Goal: Book appointment/travel/reservation

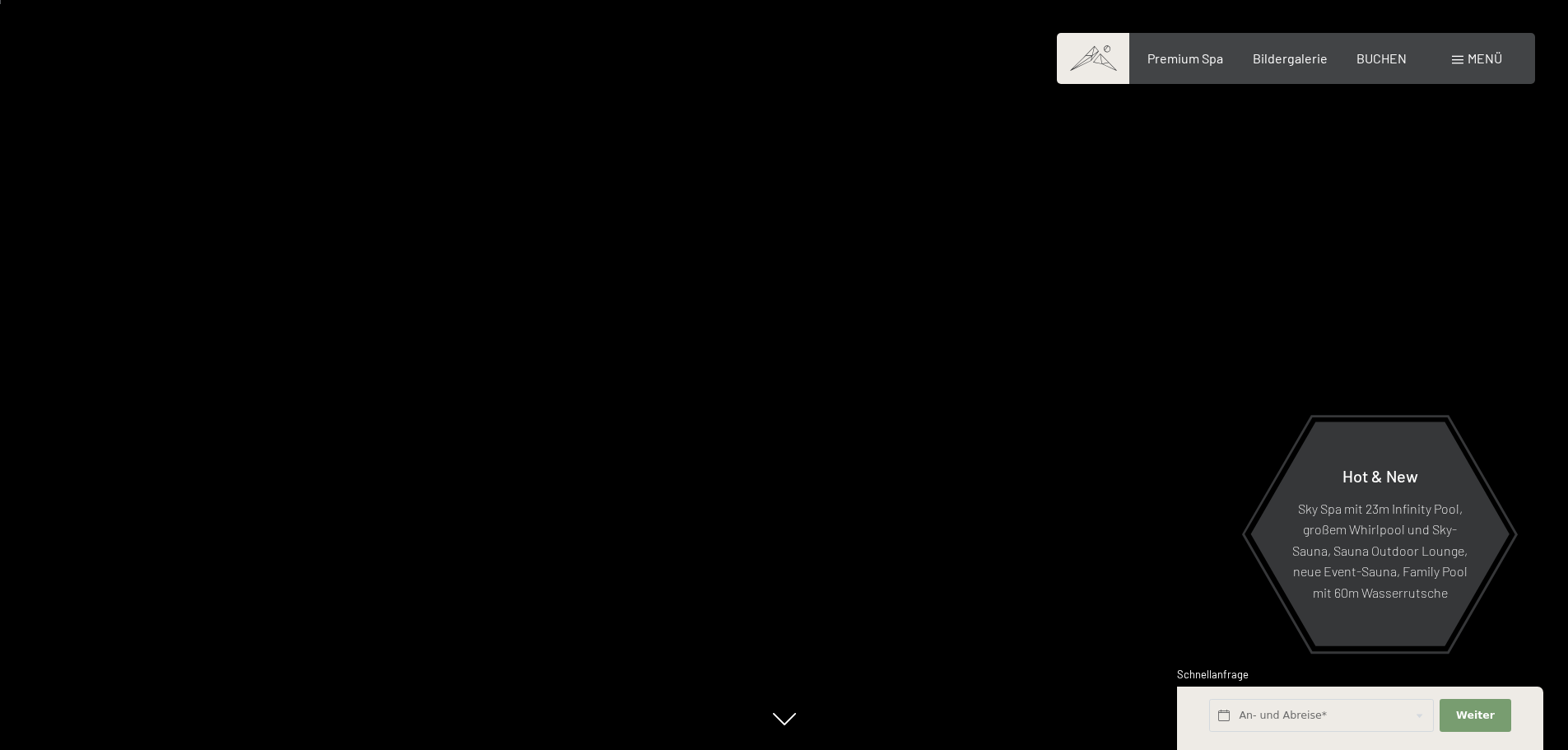
scroll to position [83, 0]
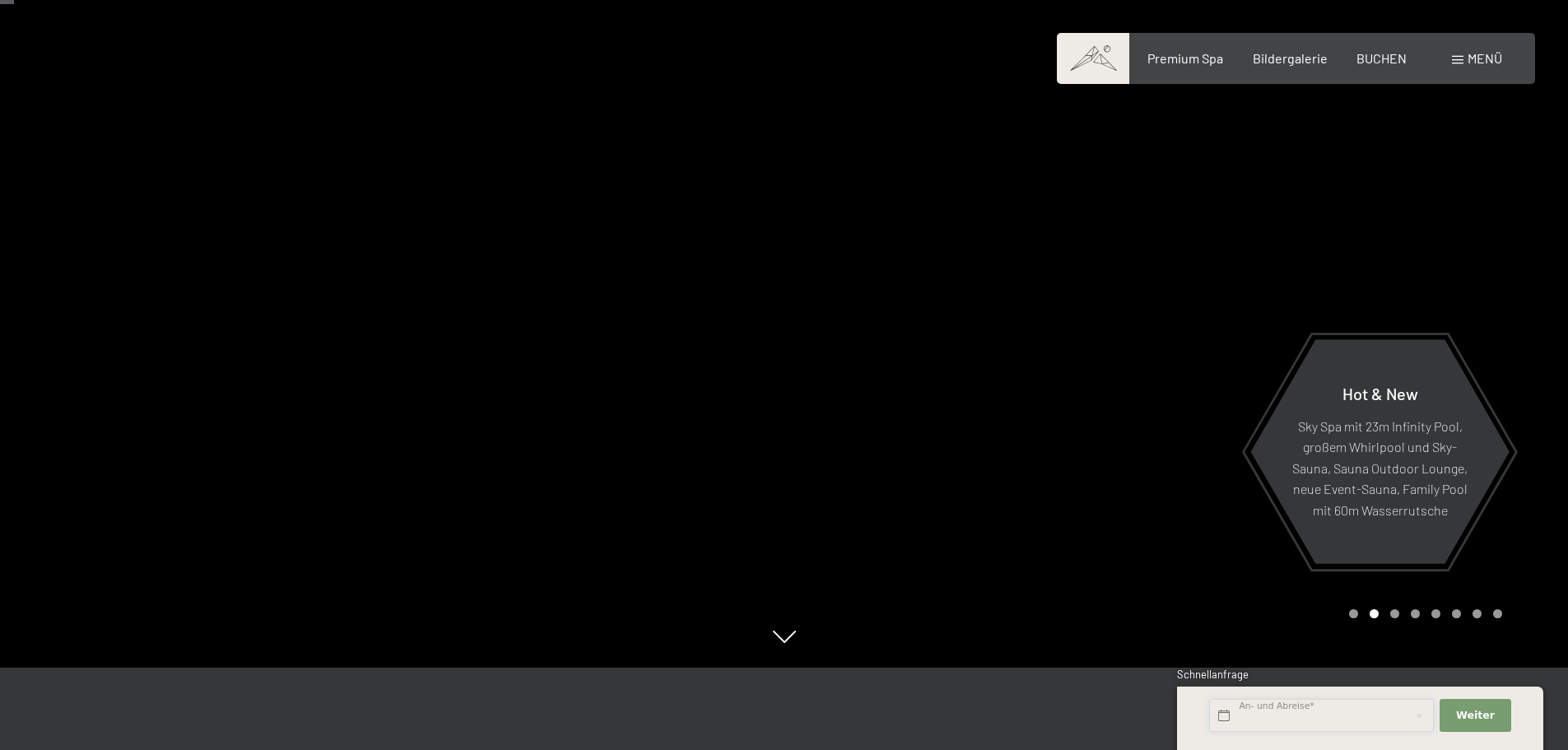
click at [1407, 716] on input "text" at bounding box center [1322, 716] width 225 height 34
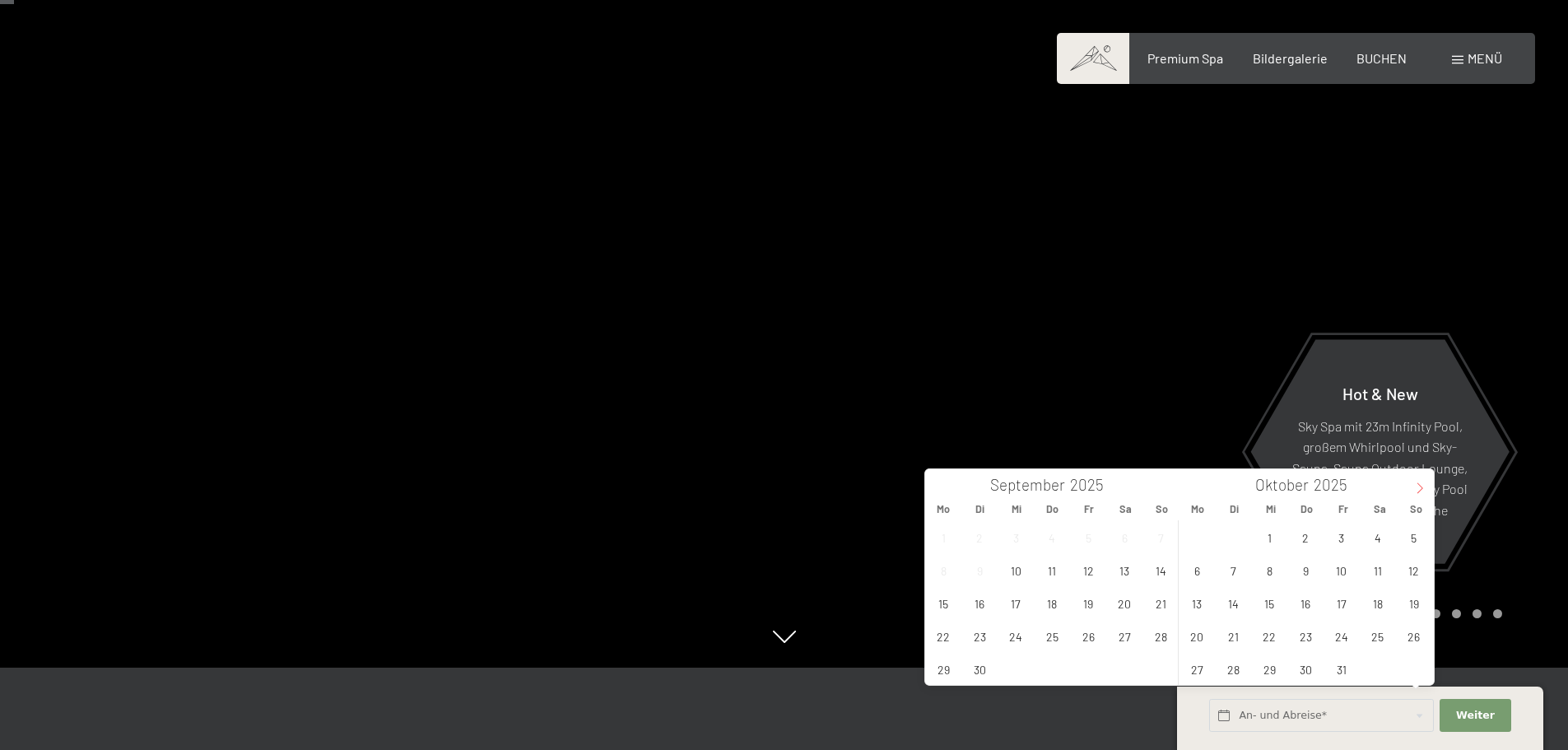
click at [1424, 491] on icon at bounding box center [1420, 488] width 12 height 12
click at [1340, 640] on span "26" at bounding box center [1342, 636] width 32 height 32
type input "[DATE]"
click at [1471, 716] on span "Weiter" at bounding box center [1476, 715] width 39 height 15
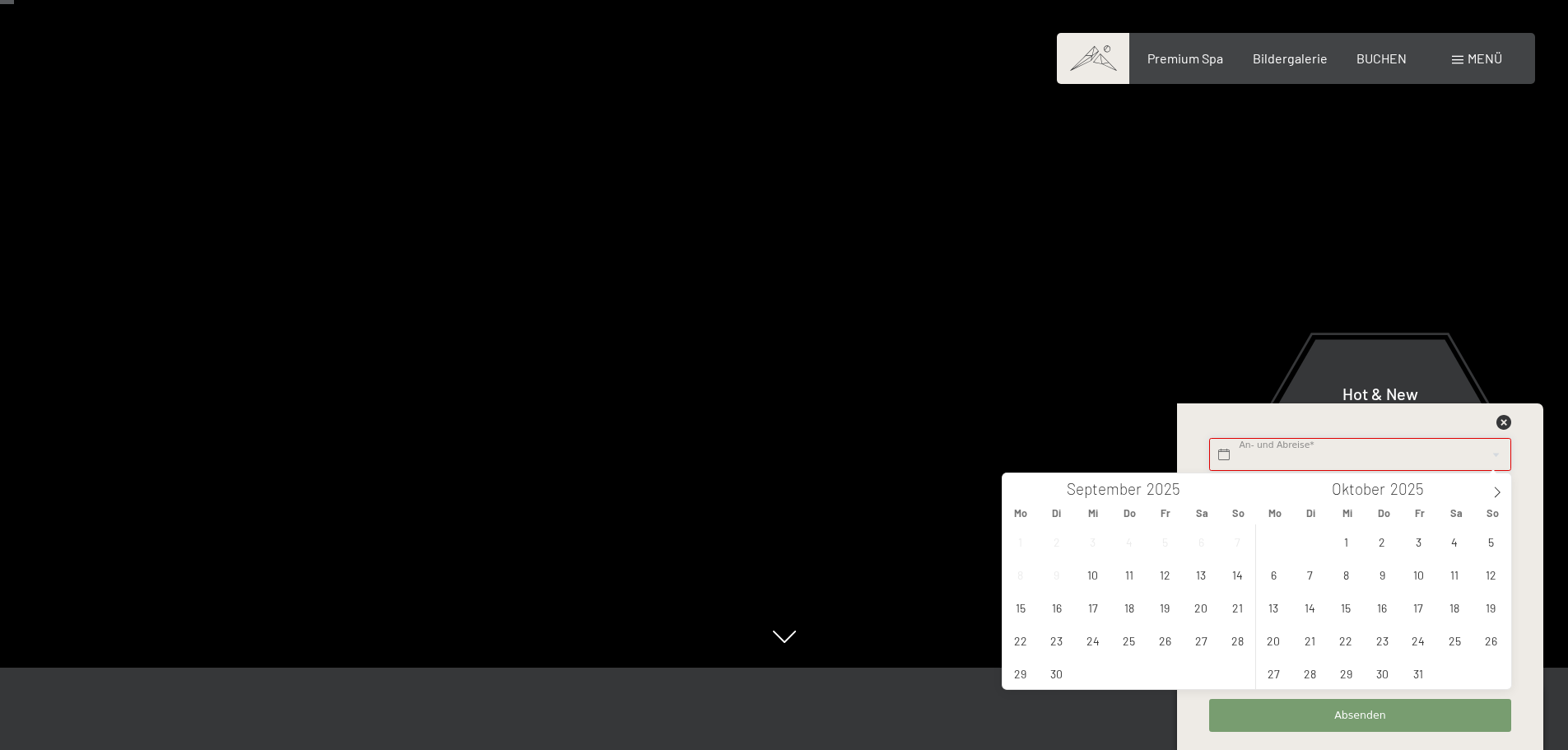
click at [1385, 452] on input "text" at bounding box center [1361, 455] width 302 height 34
click at [1494, 490] on icon at bounding box center [1497, 492] width 12 height 12
click at [1419, 644] on span "26" at bounding box center [1419, 640] width 32 height 32
type input "[DATE]"
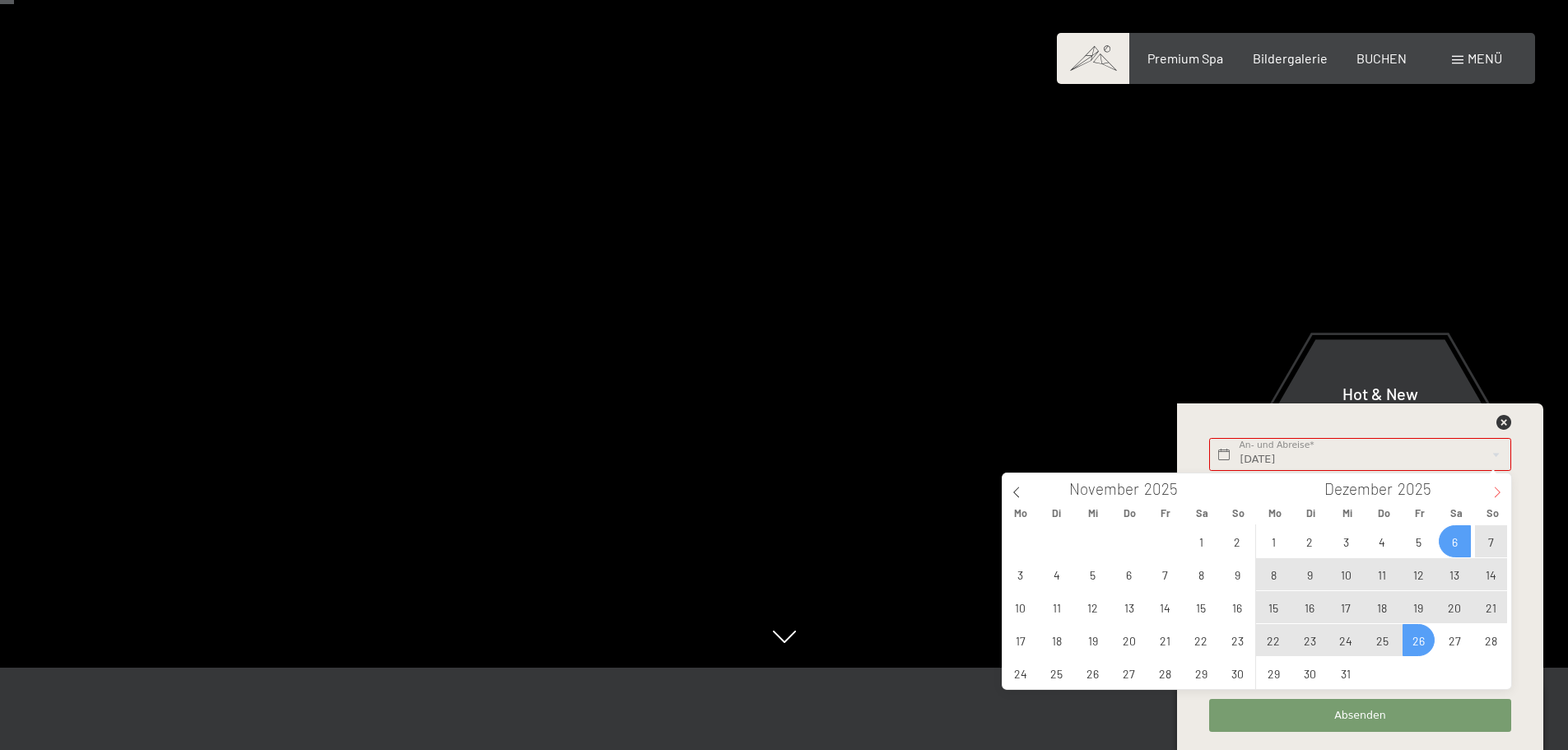
click at [1498, 489] on icon at bounding box center [1497, 492] width 12 height 12
type input "2026"
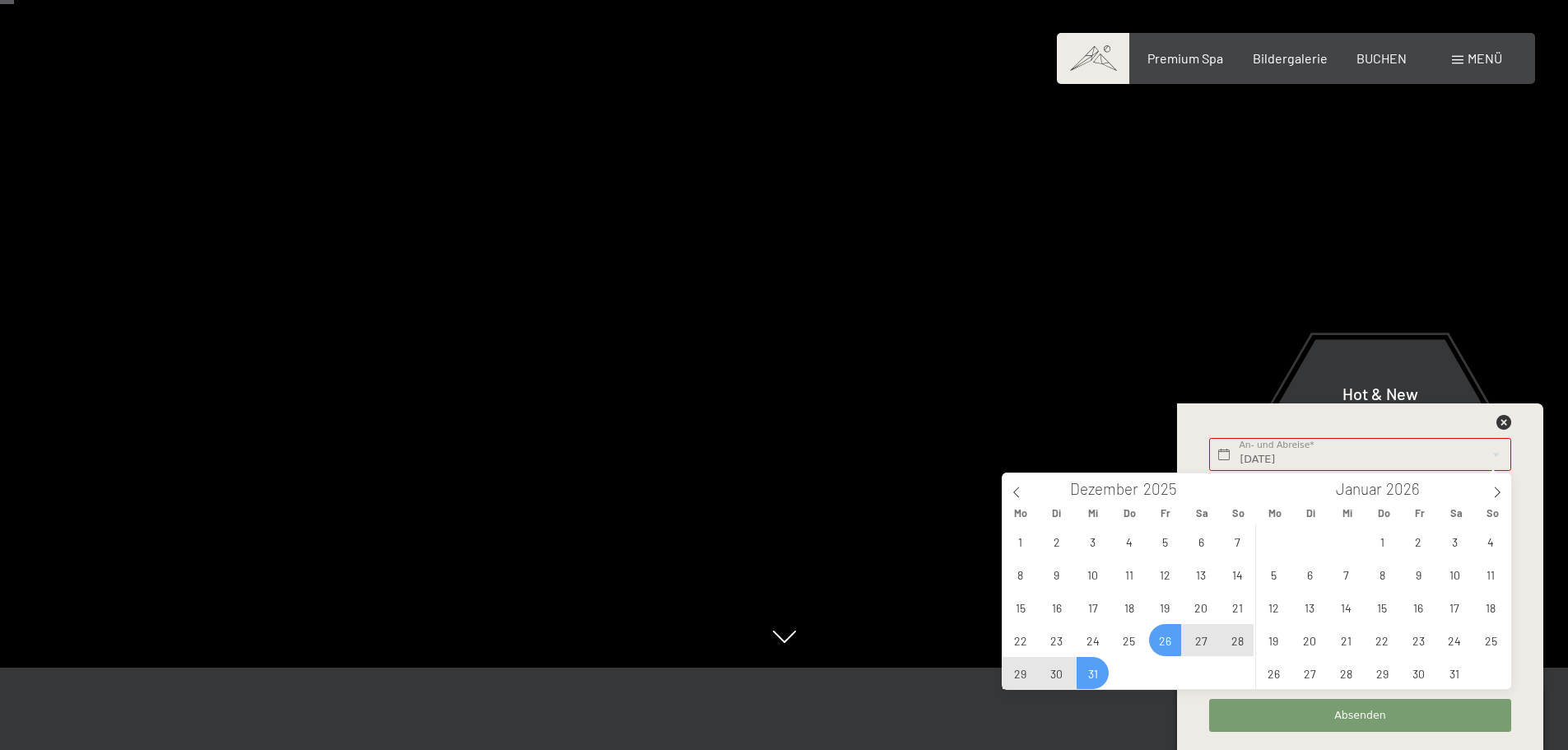
click at [1092, 678] on span "31" at bounding box center [1093, 674] width 32 height 32
type input "[DATE] - Mi. [DATE]"
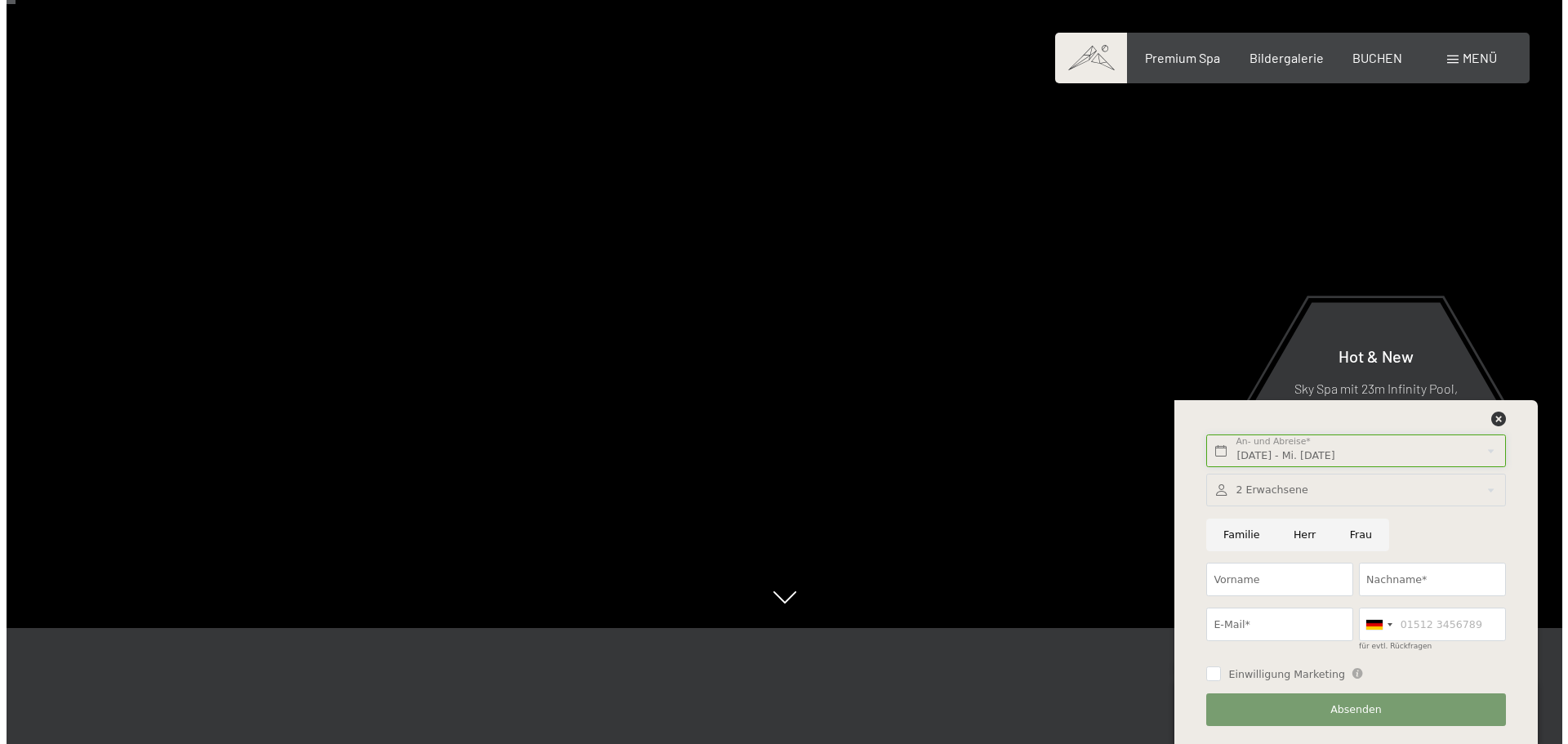
scroll to position [0, 0]
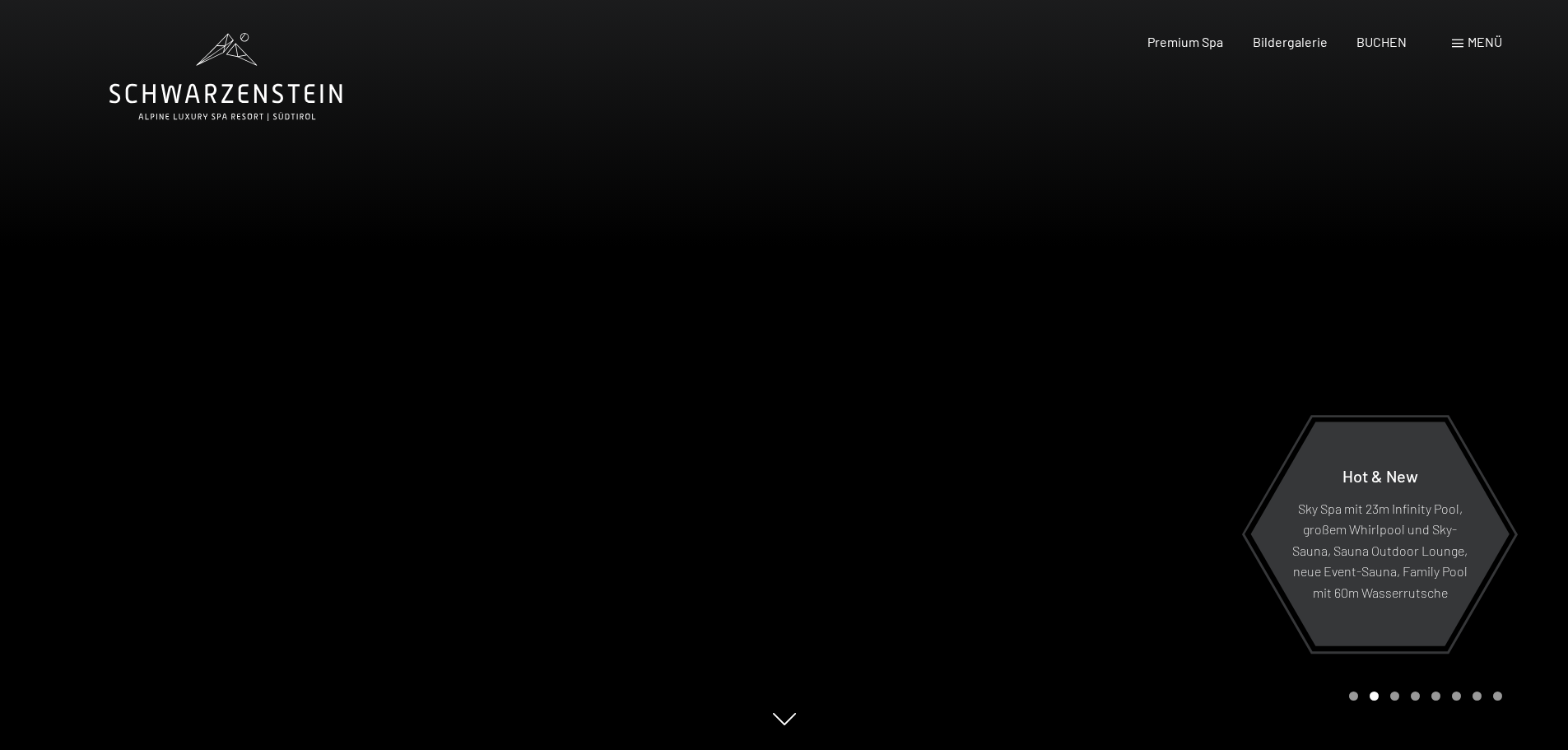
click at [1470, 40] on span "Menü" at bounding box center [1485, 41] width 35 height 15
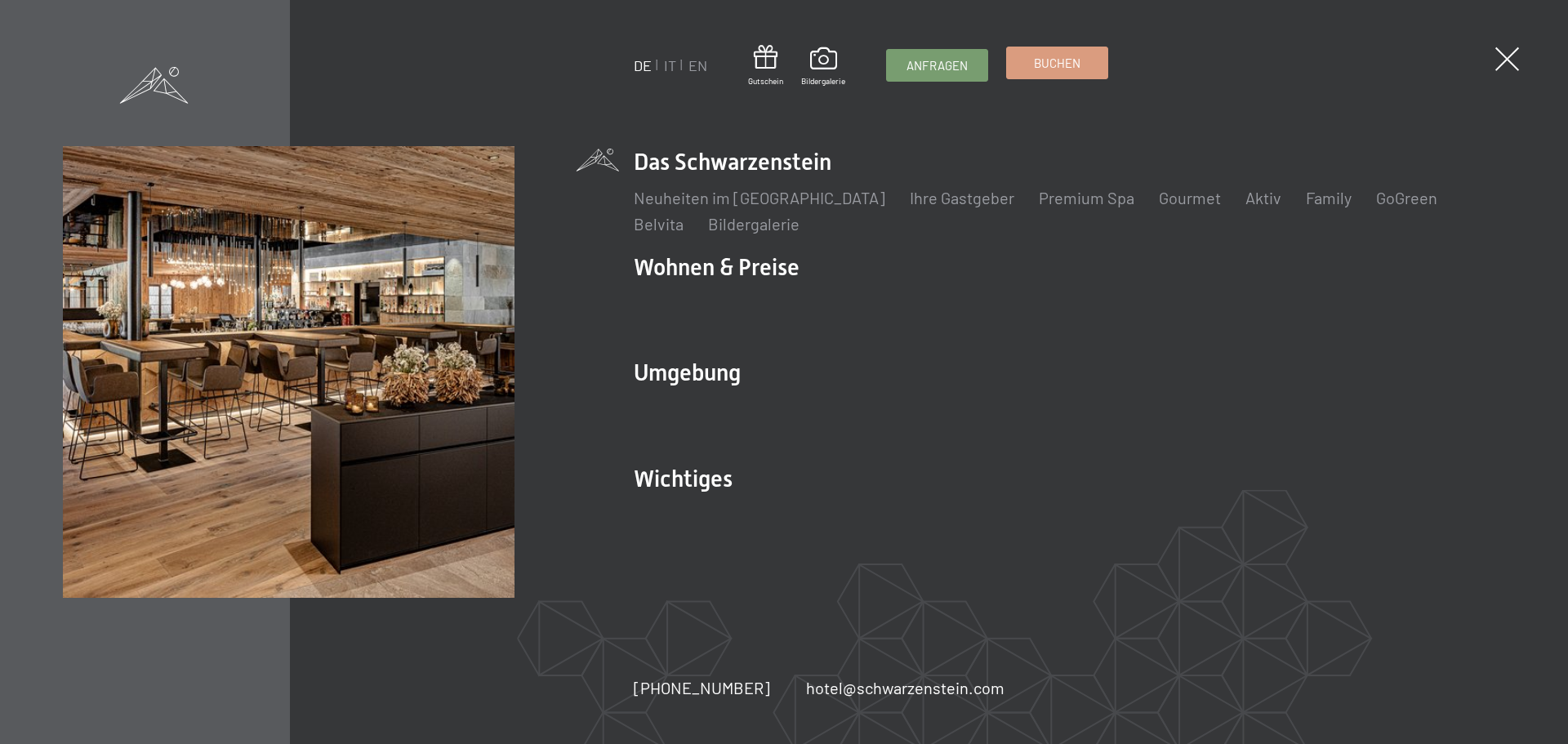
click at [1064, 65] on span "Buchen" at bounding box center [1058, 62] width 46 height 17
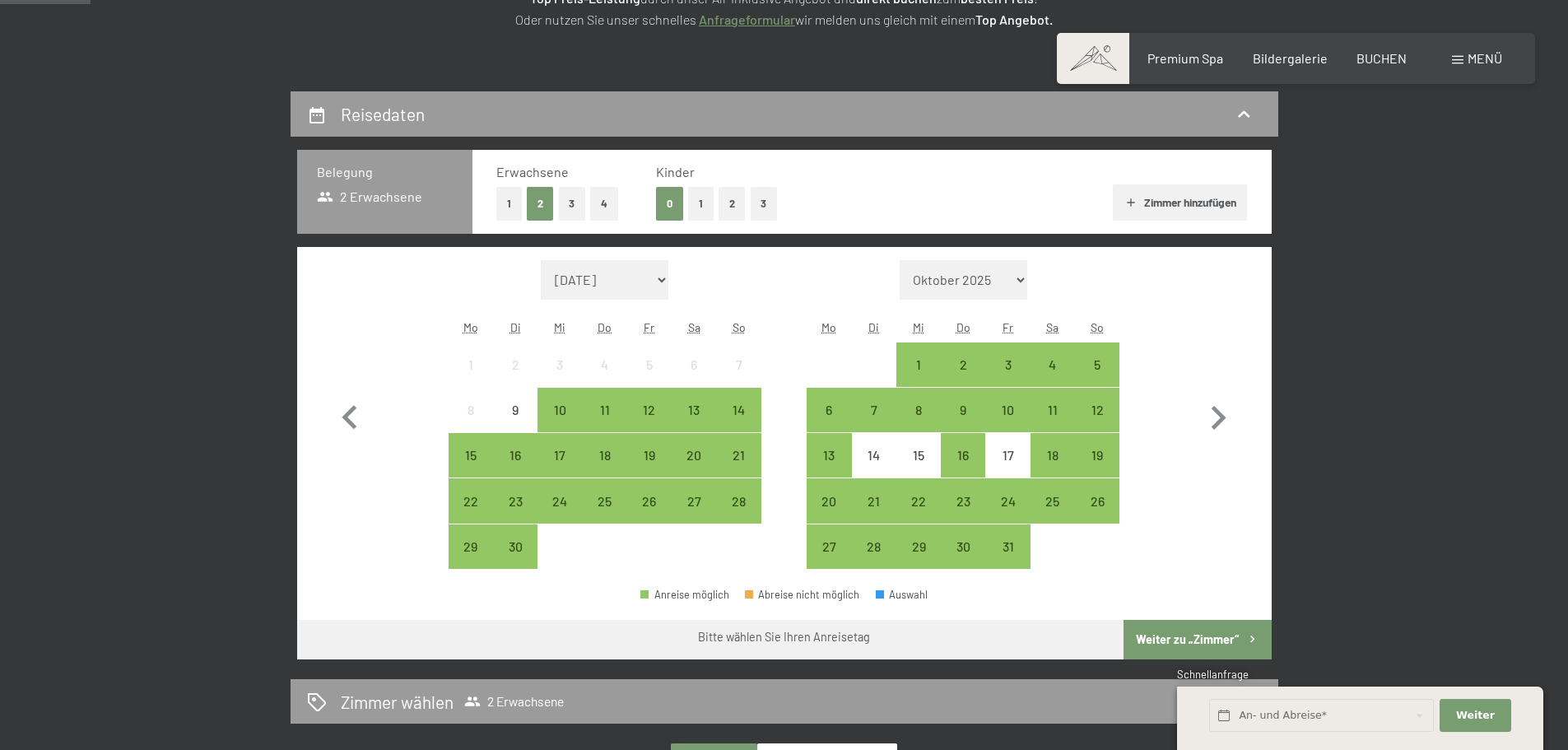
scroll to position [330, 0]
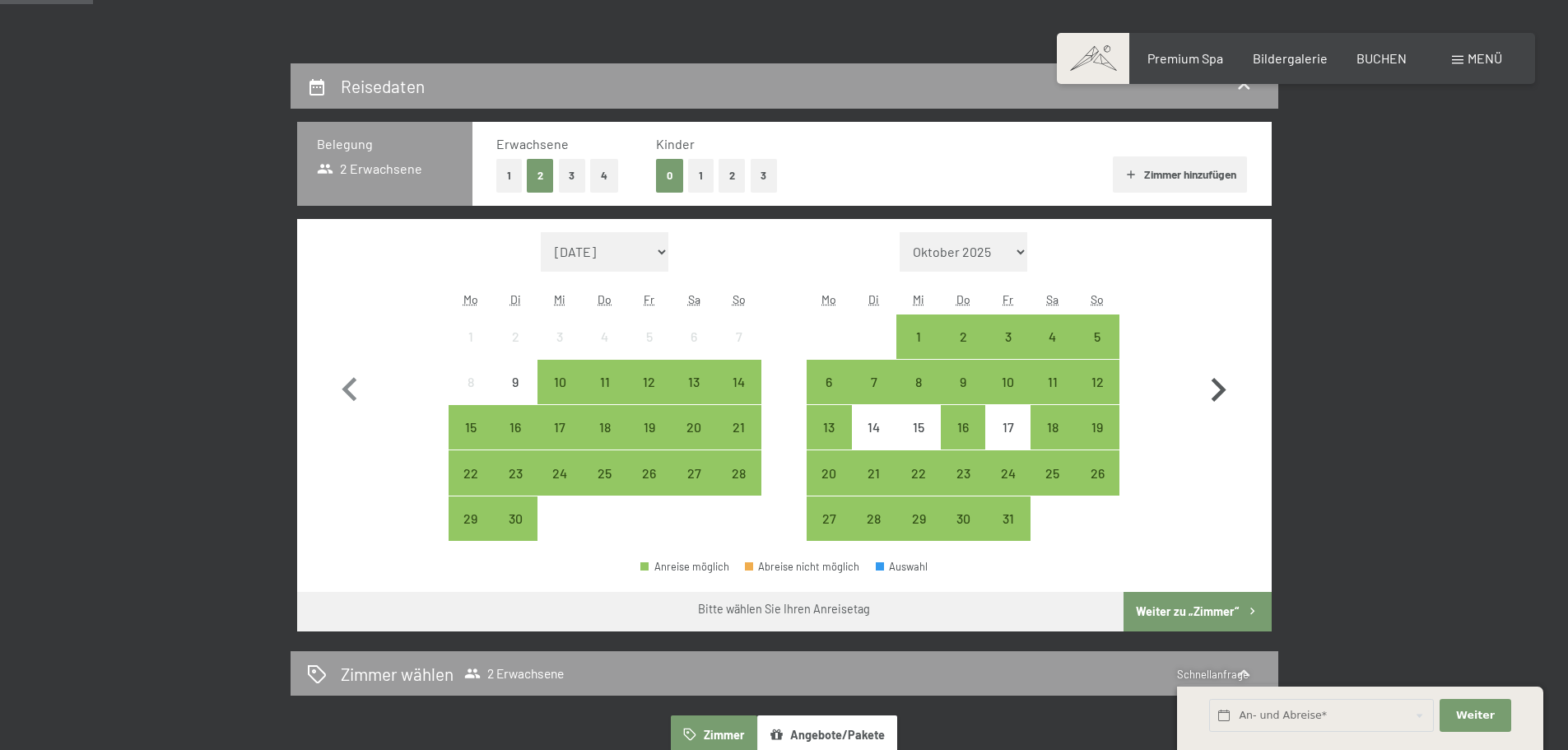
click at [1220, 391] on icon "button" at bounding box center [1218, 390] width 48 height 48
select select "2025-10-01"
select select "2025-11-01"
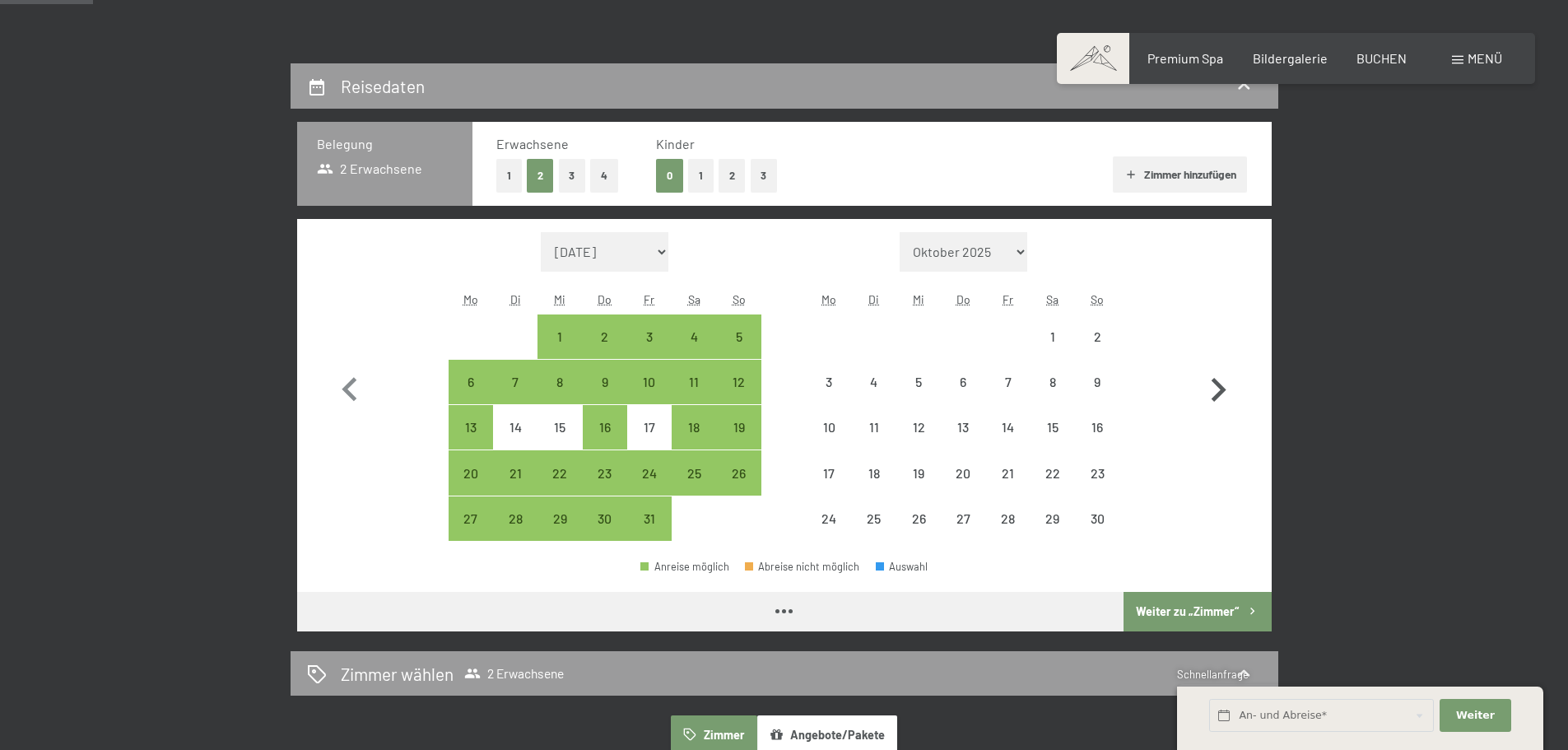
select select "2025-10-01"
select select "2025-11-01"
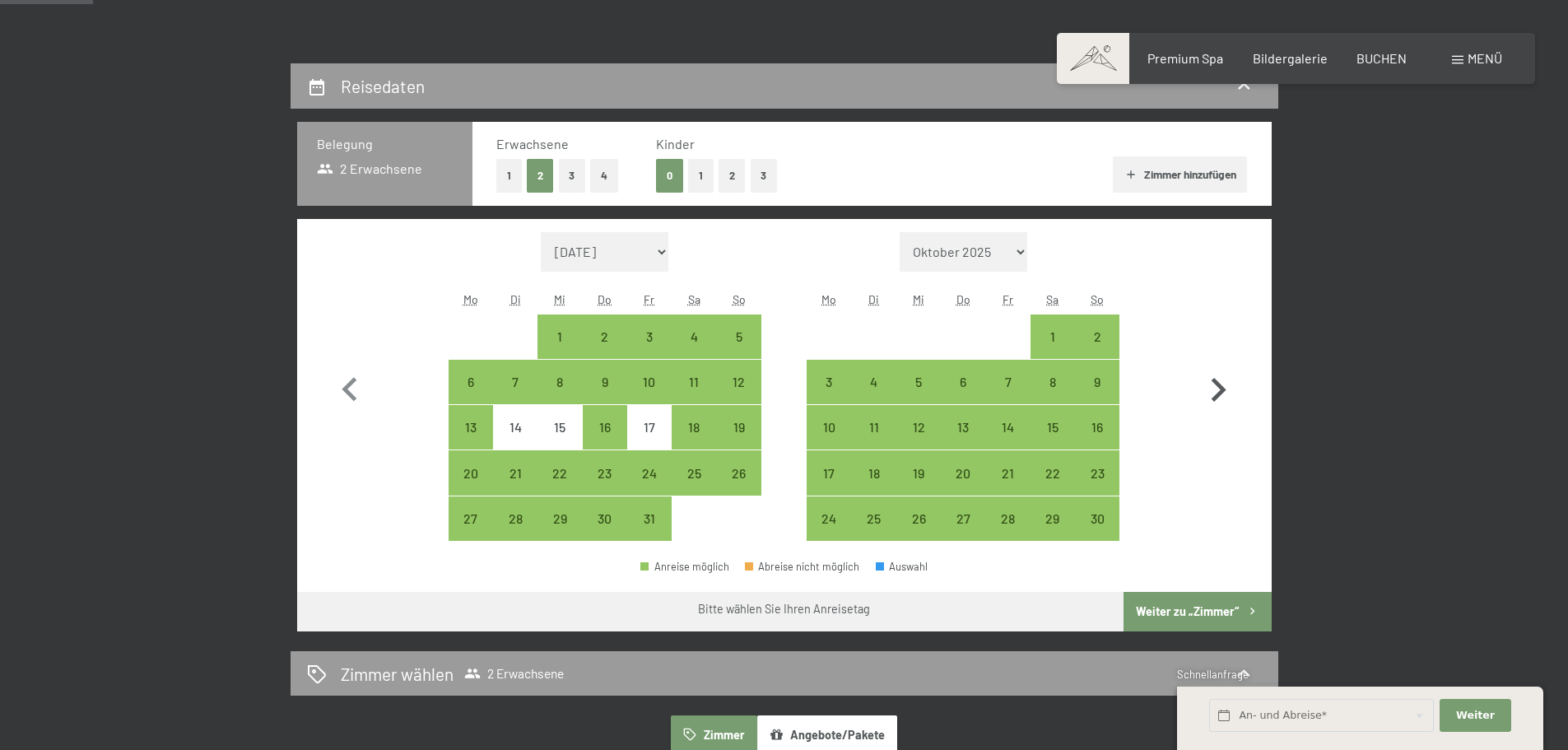
click at [1220, 391] on icon "button" at bounding box center [1218, 390] width 48 height 48
select select "2025-11-01"
select select "2025-12-01"
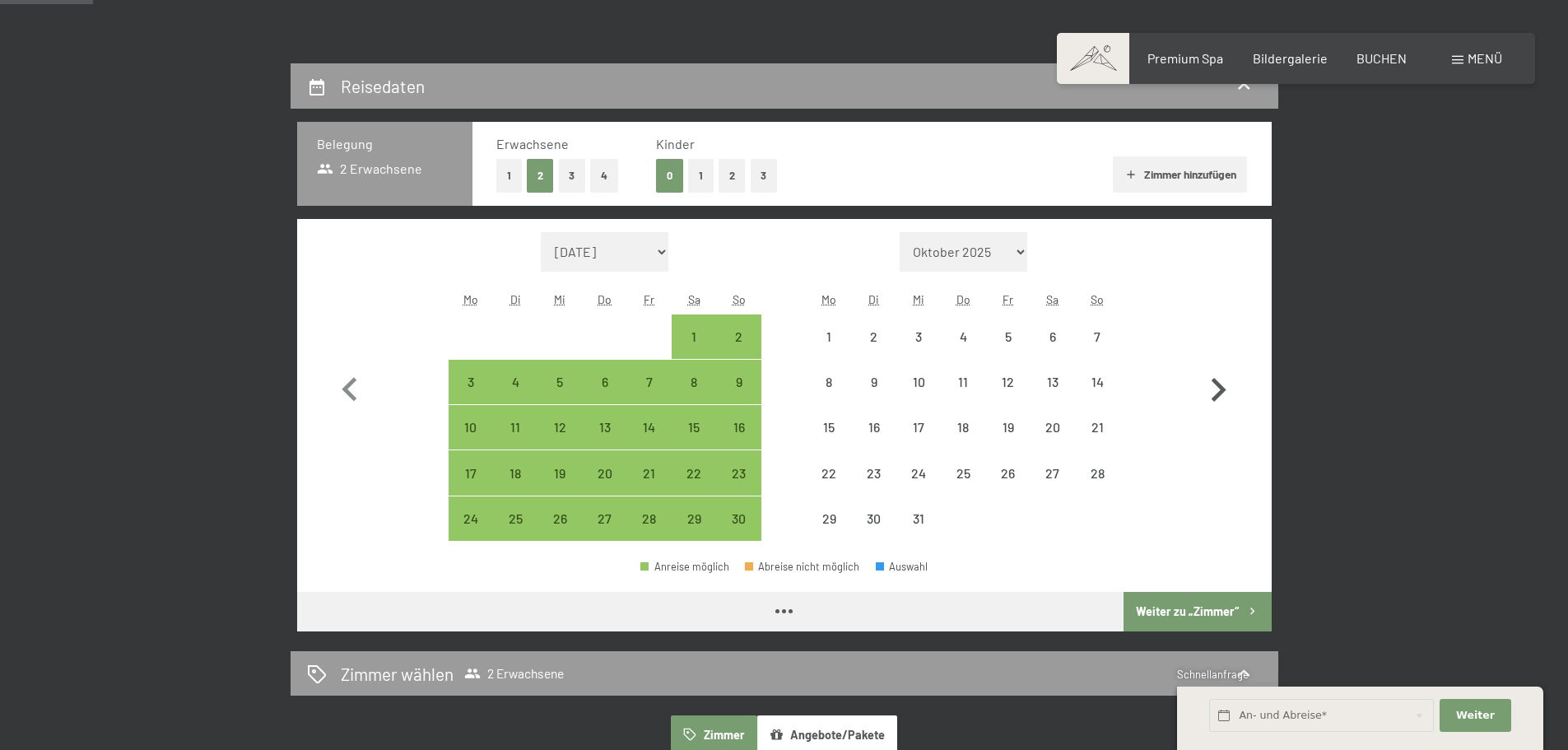
select select "2025-11-01"
select select "2025-12-01"
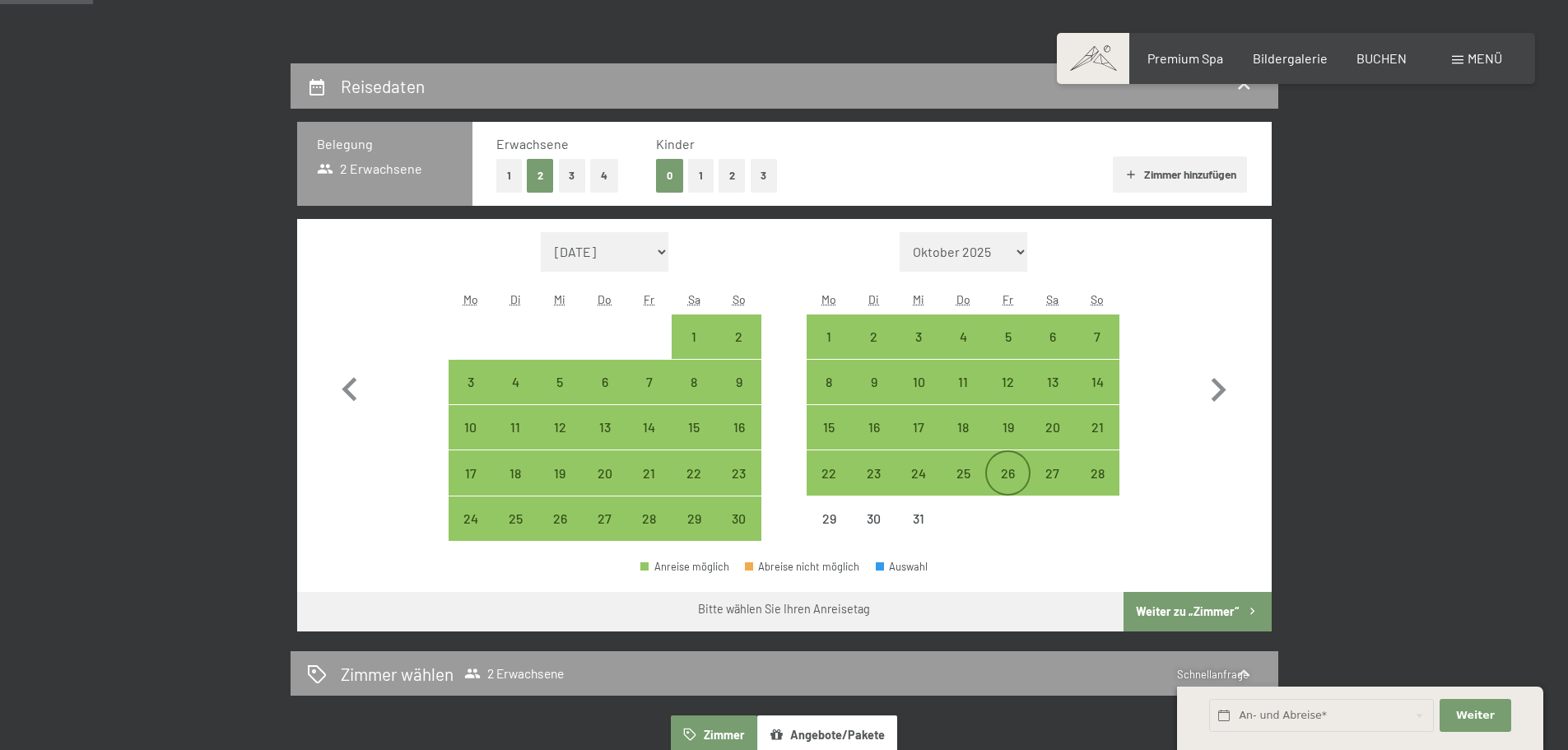
click at [1016, 475] on div "26" at bounding box center [1008, 488] width 41 height 41
select select "2025-11-01"
select select "2025-12-01"
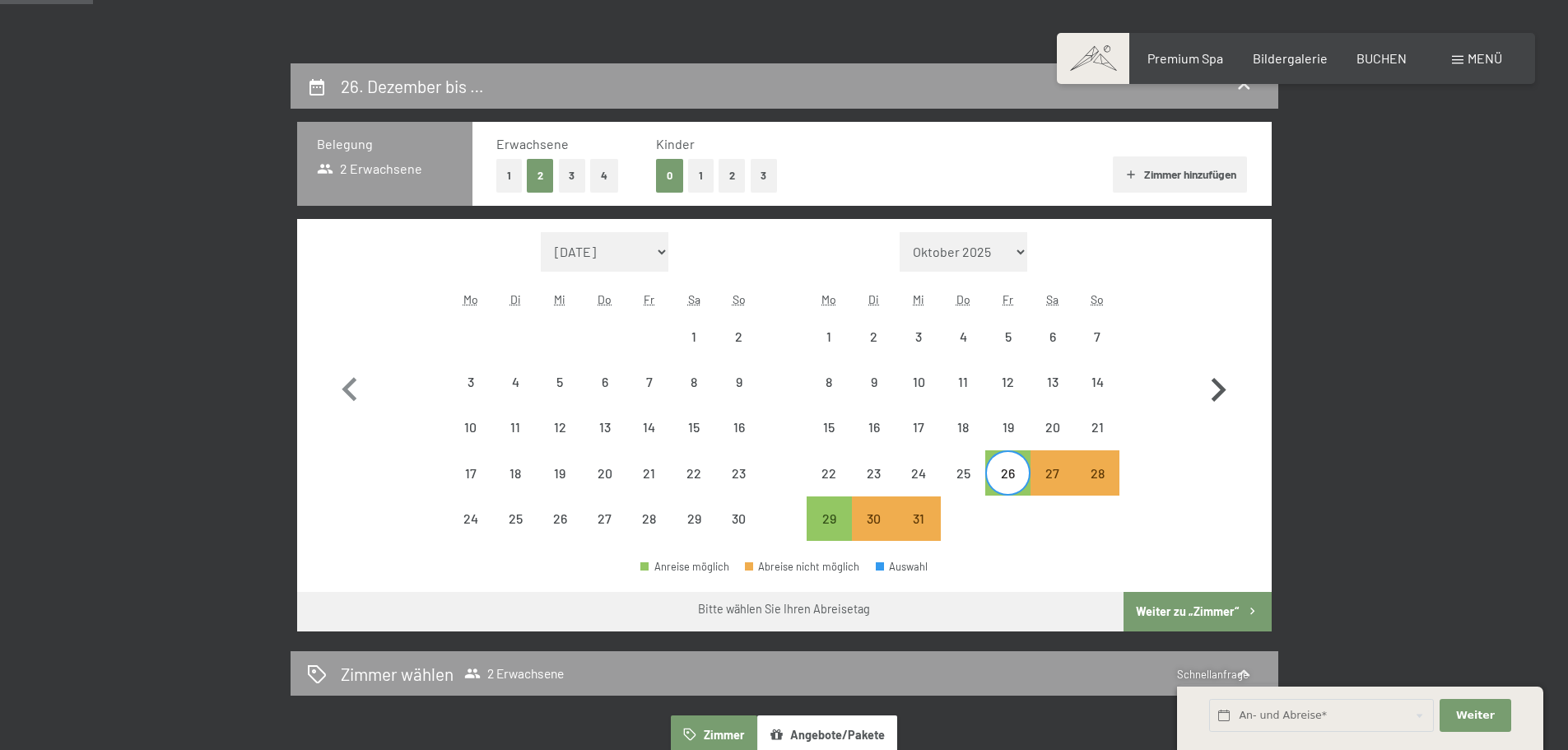
click at [1221, 393] on icon "button" at bounding box center [1219, 390] width 15 height 24
select select "2025-12-01"
select select "2026-01-01"
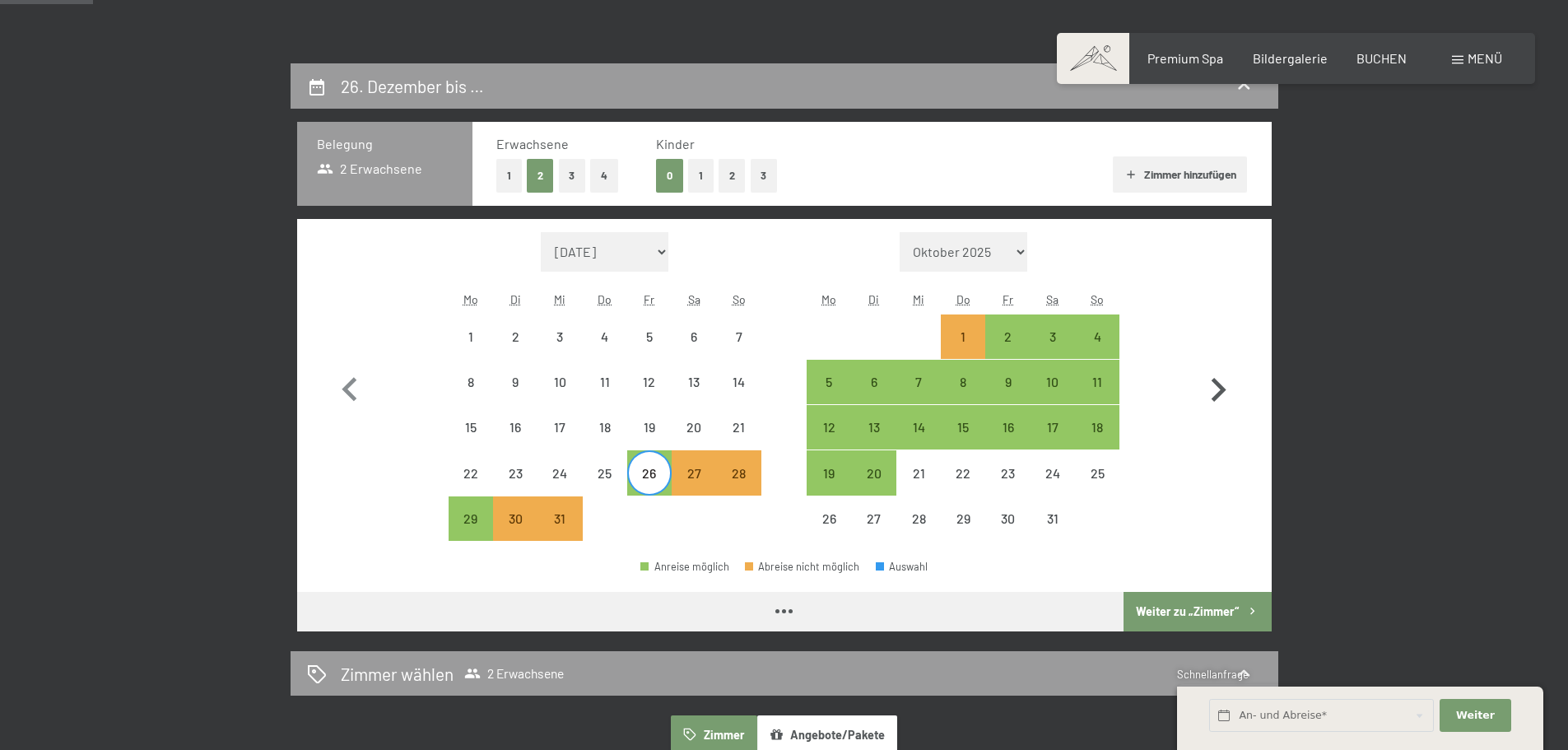
select select "2025-12-01"
select select "2026-01-01"
click at [1004, 333] on div "2" at bounding box center [1008, 351] width 41 height 41
select select "2025-12-01"
select select "2026-01-01"
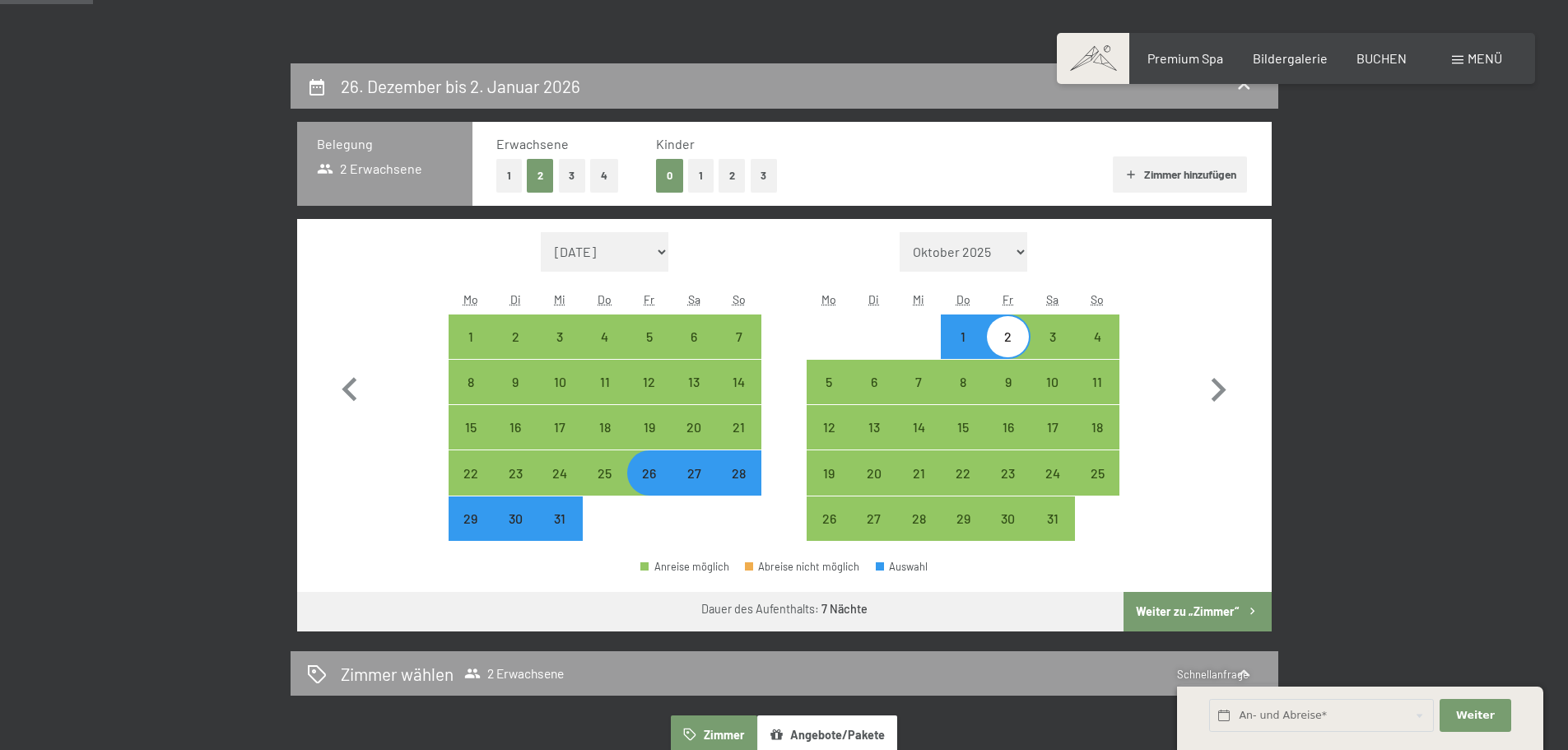
click at [1182, 610] on button "Weiter zu „Zimmer“" at bounding box center [1197, 612] width 147 height 40
select select "2025-12-01"
select select "2026-01-01"
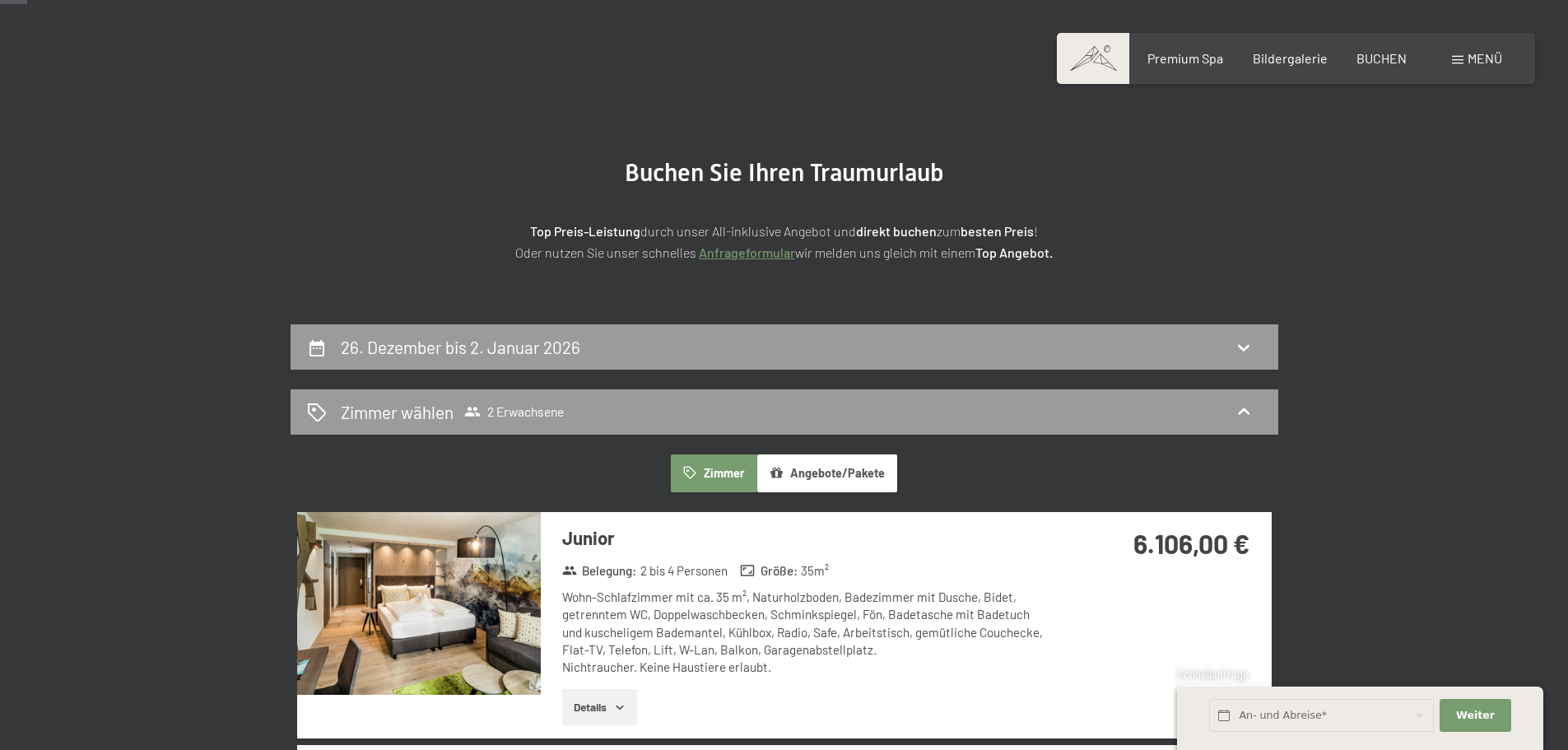
scroll to position [0, 0]
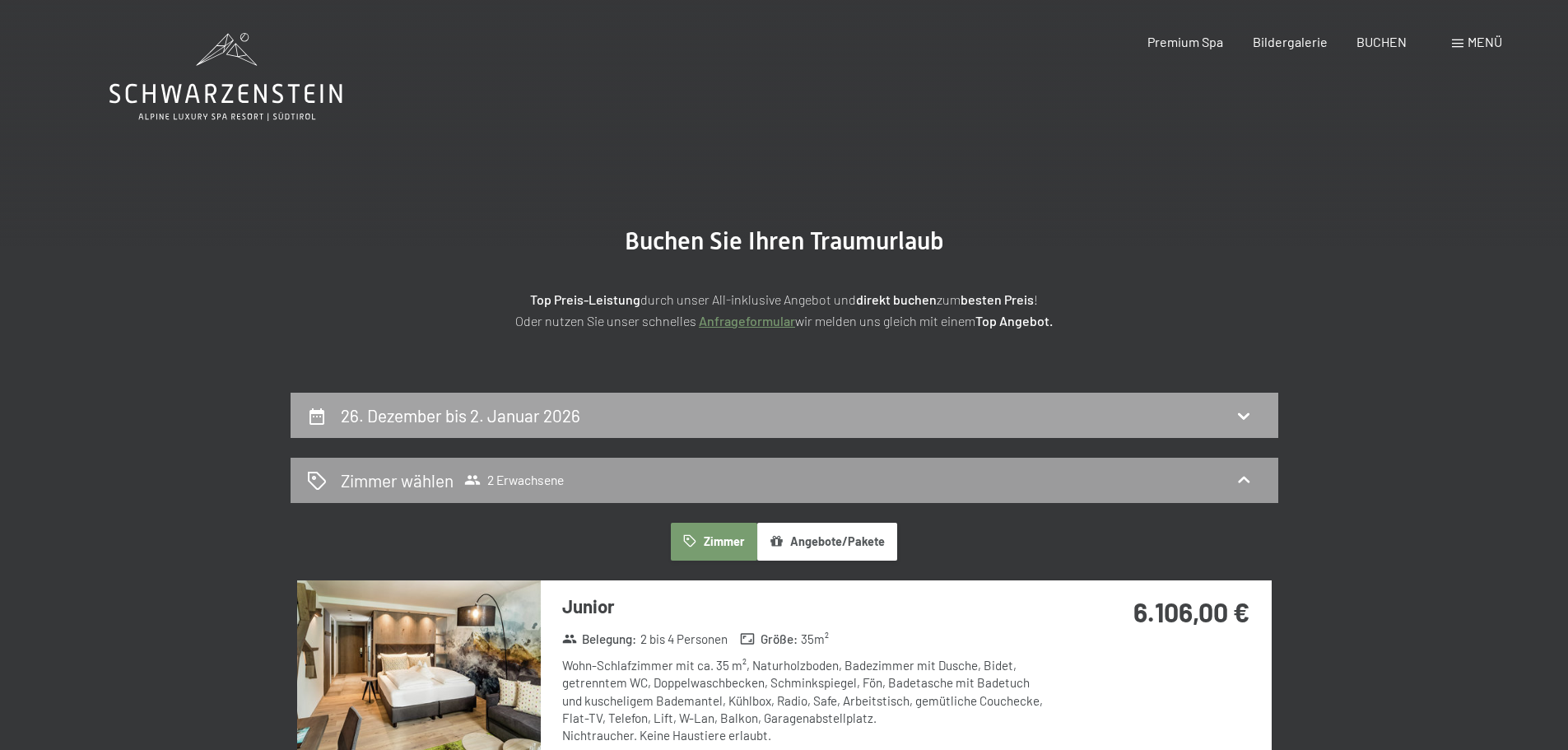
click at [1238, 415] on icon at bounding box center [1244, 416] width 20 height 20
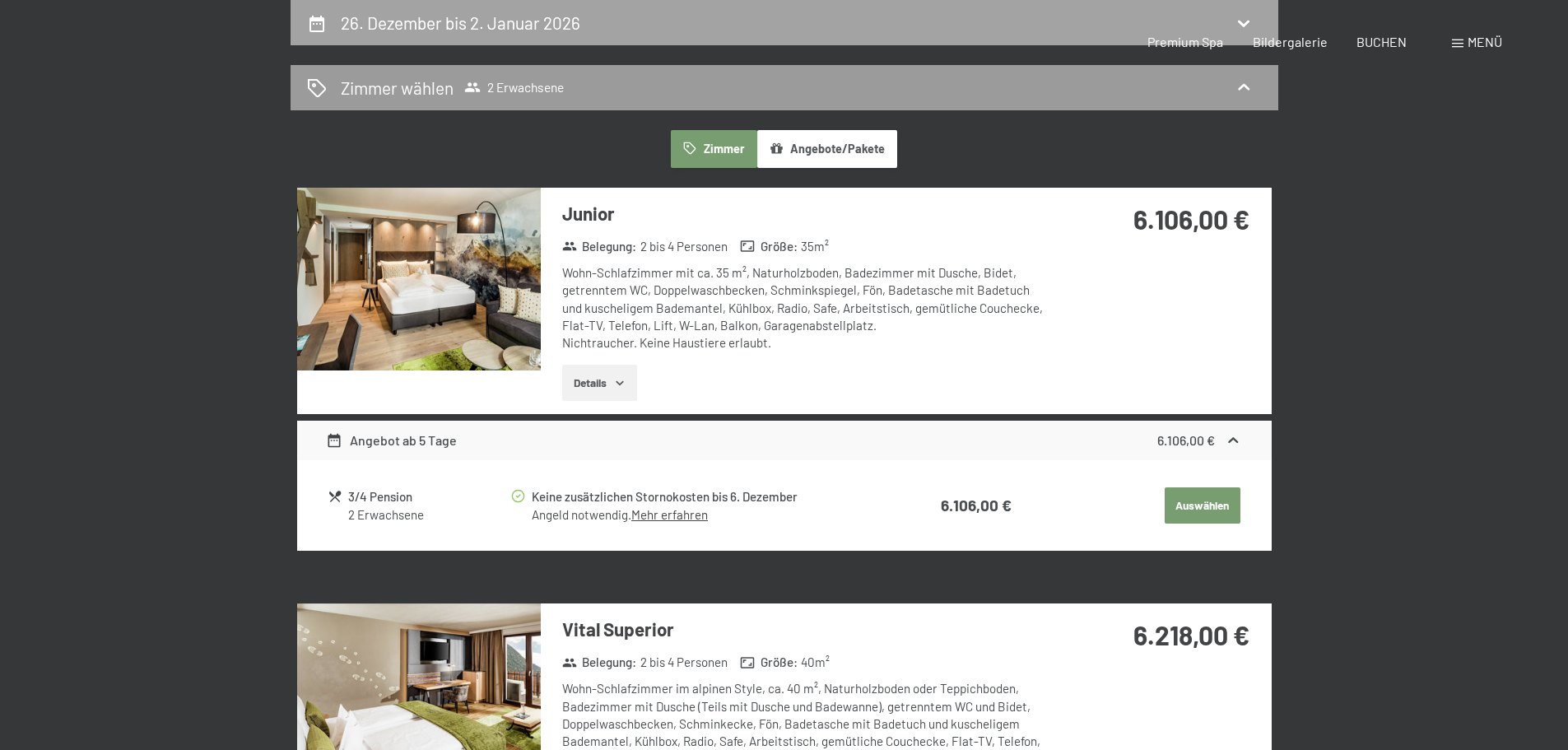
select select "2025-12-01"
select select "2026-01-01"
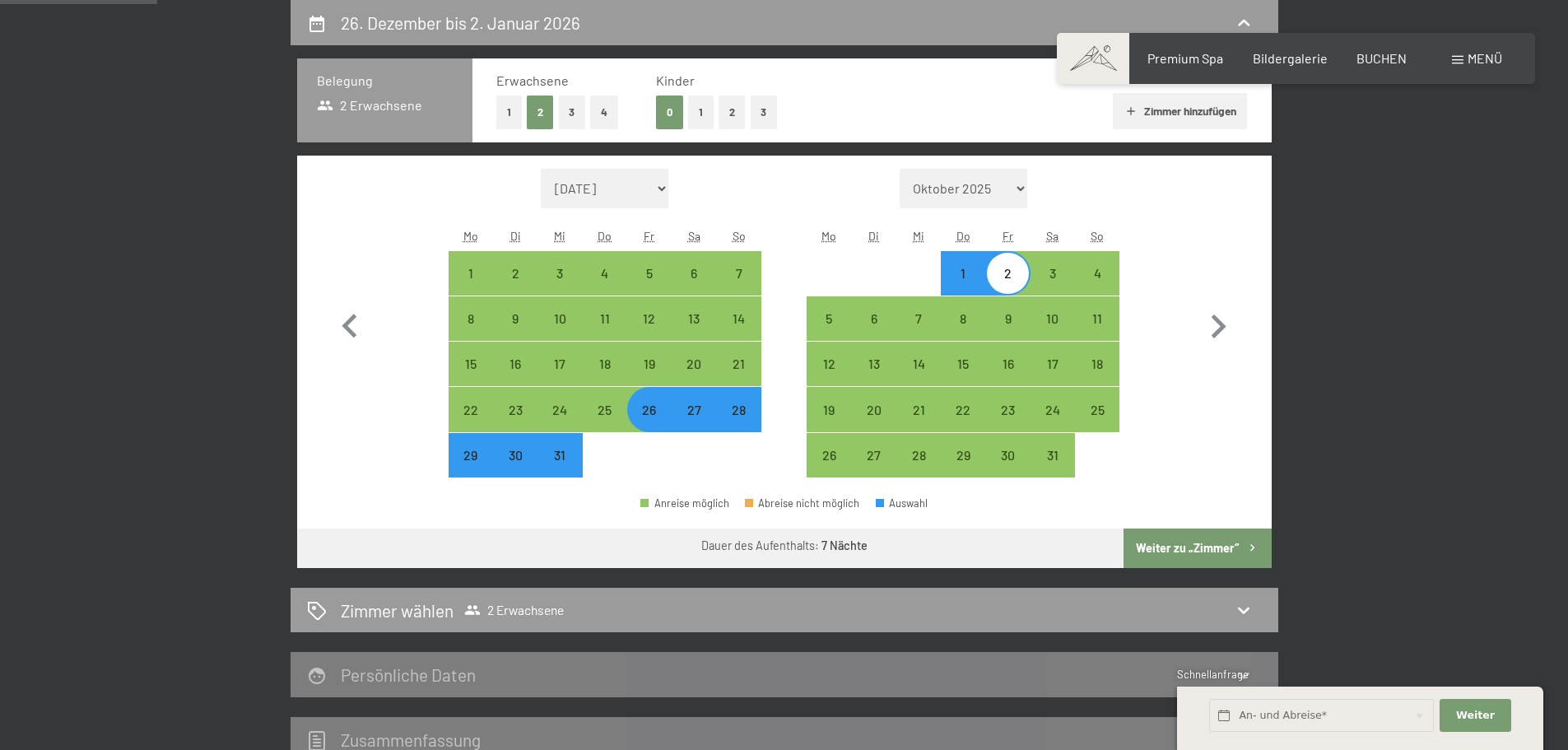
click at [972, 278] on div "1" at bounding box center [964, 287] width 41 height 41
select select "2025-12-01"
select select "2026-01-01"
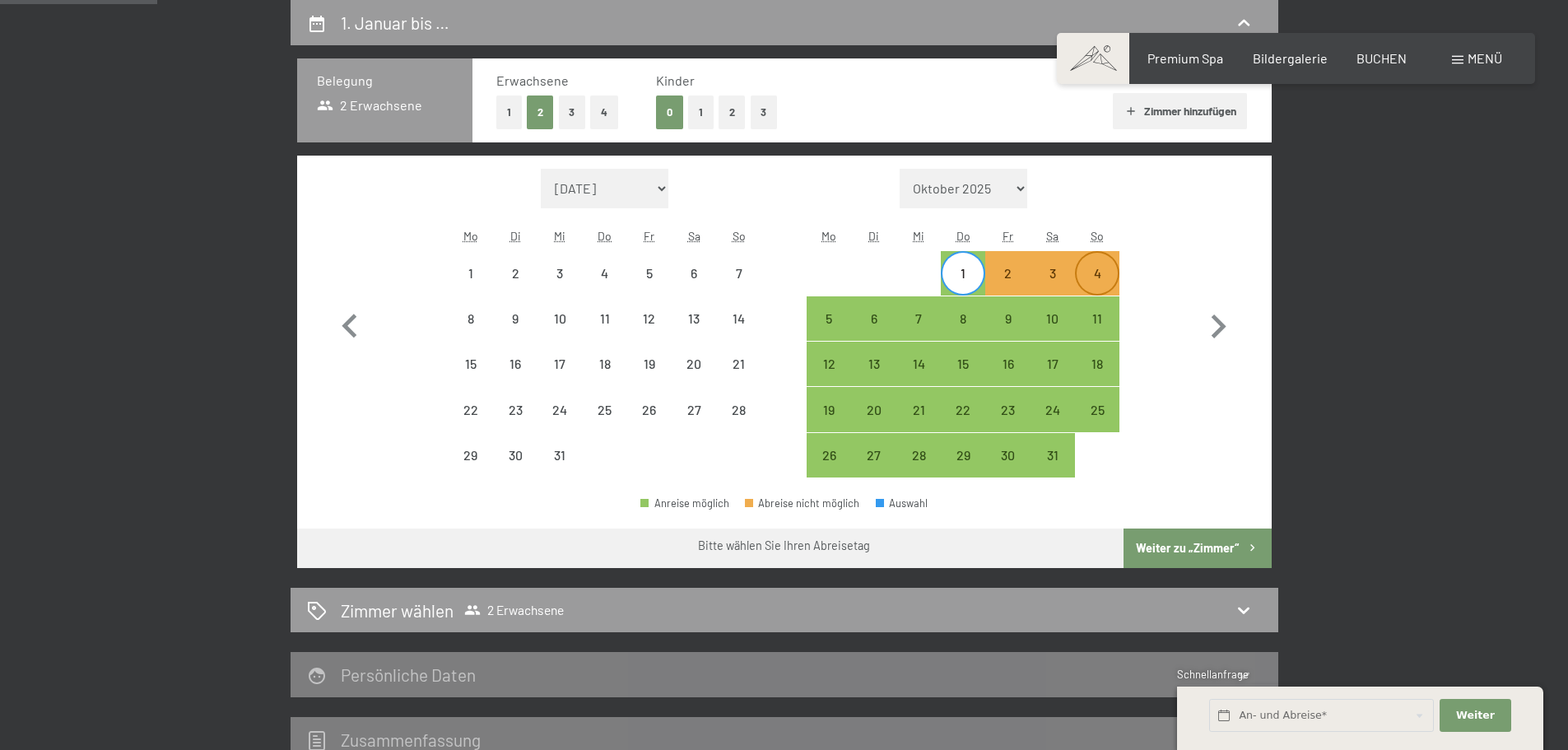
click at [1108, 277] on div "4" at bounding box center [1097, 287] width 41 height 41
select select "2025-12-01"
select select "2026-01-01"
